Goal: Find specific page/section: Find specific page/section

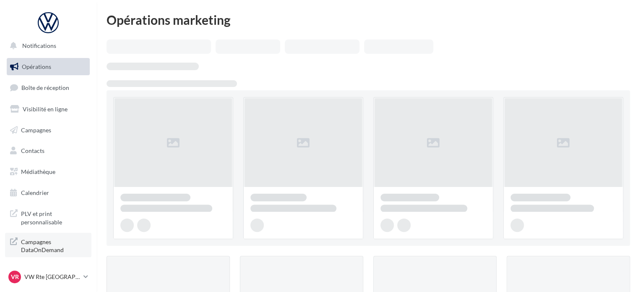
scroll to position [7, 0]
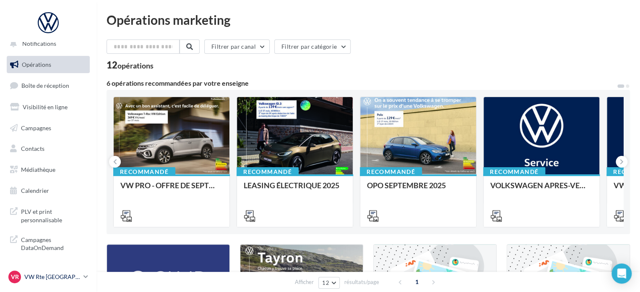
click at [55, 276] on p "VW Rte [GEOGRAPHIC_DATA]" at bounding box center [52, 276] width 56 height 8
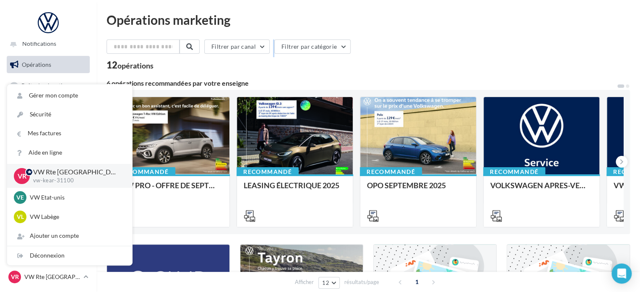
click at [277, 57] on div "Filtrer par canal Filtrer par catégorie" at bounding box center [369, 48] width 524 height 18
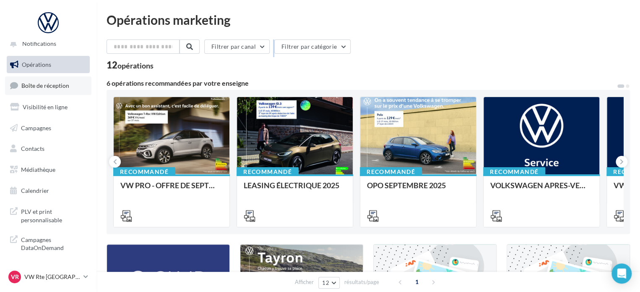
click at [42, 92] on link "Boîte de réception" at bounding box center [48, 85] width 86 height 18
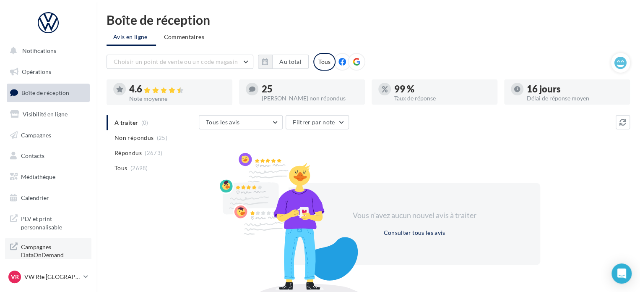
scroll to position [7, 0]
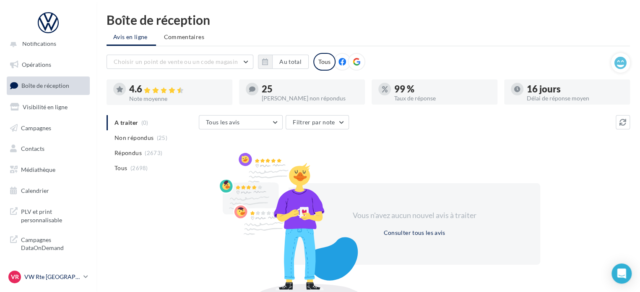
click at [49, 275] on p "VW Rte [GEOGRAPHIC_DATA]" at bounding box center [52, 276] width 56 height 8
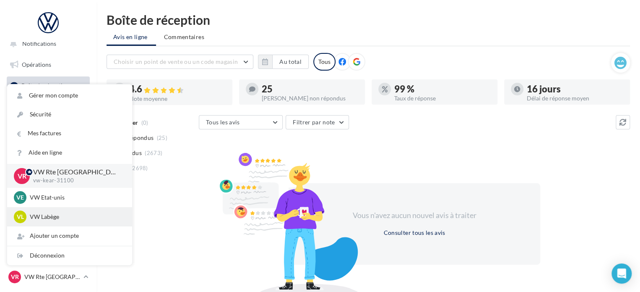
click at [67, 219] on p "VW Labège" at bounding box center [76, 216] width 92 height 8
